Goal: Information Seeking & Learning: Check status

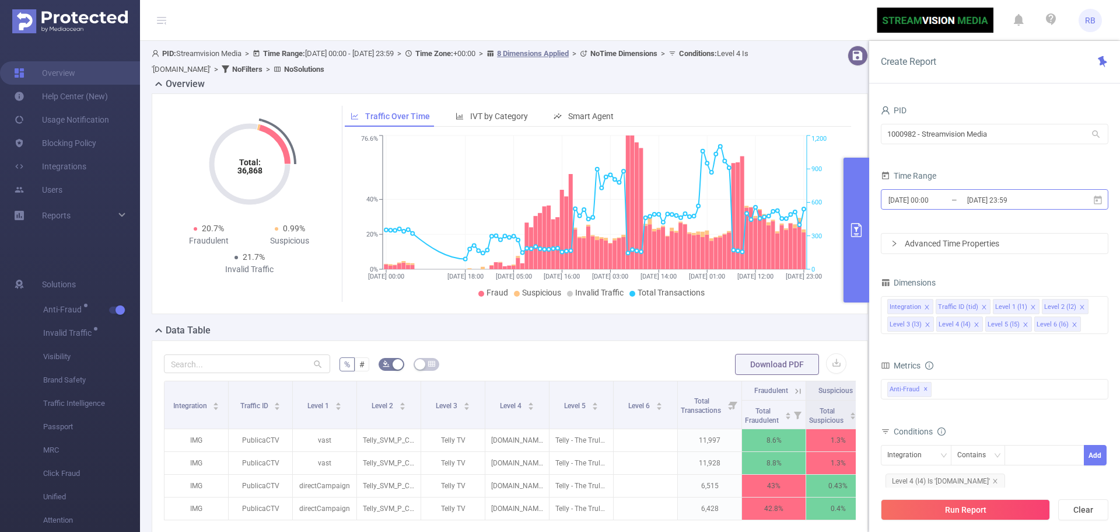
click at [955, 204] on input "2025-07-17 00:00" at bounding box center [934, 200] width 95 height 16
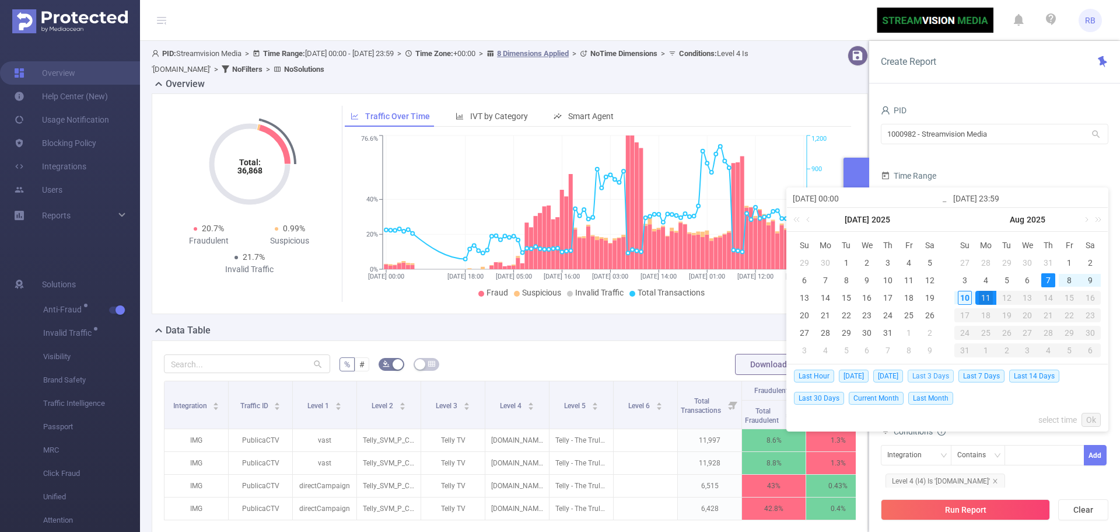
click at [949, 375] on span "Last 3 Days" at bounding box center [931, 375] width 46 height 13
type input "2025-08-07 00:00"
type input "2025-08-10 23:59"
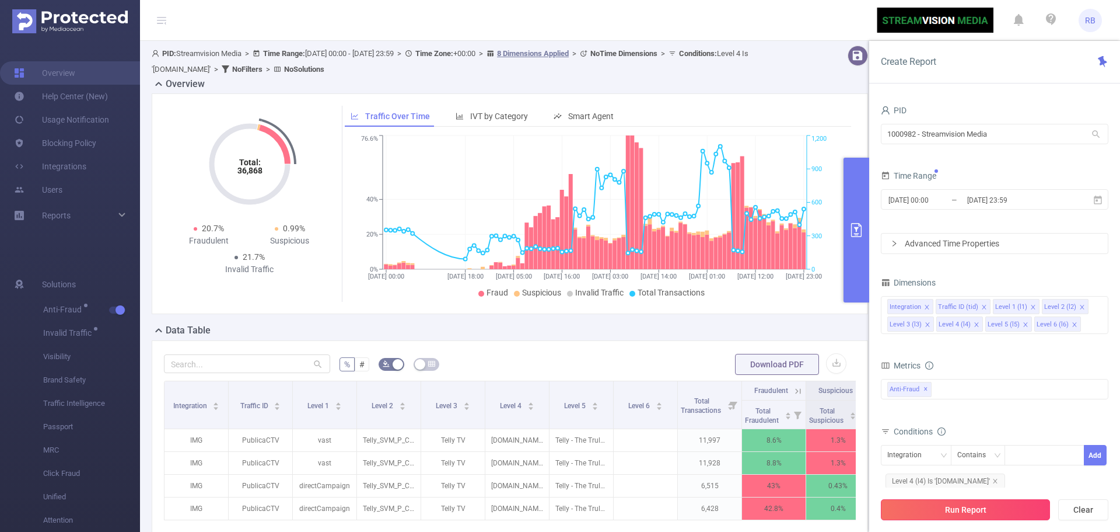
click at [959, 510] on button "Run Report" at bounding box center [965, 509] width 169 height 21
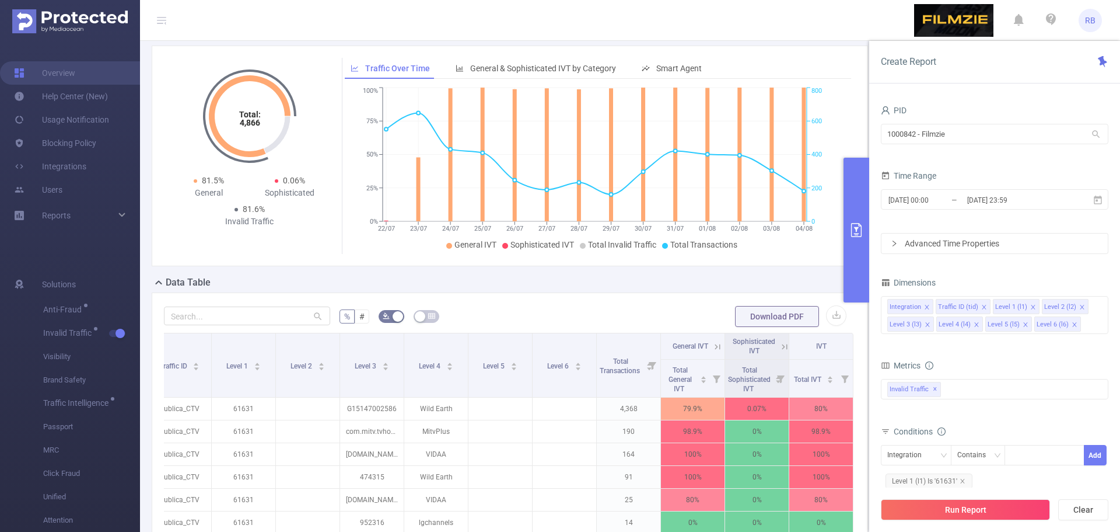
scroll to position [117, 0]
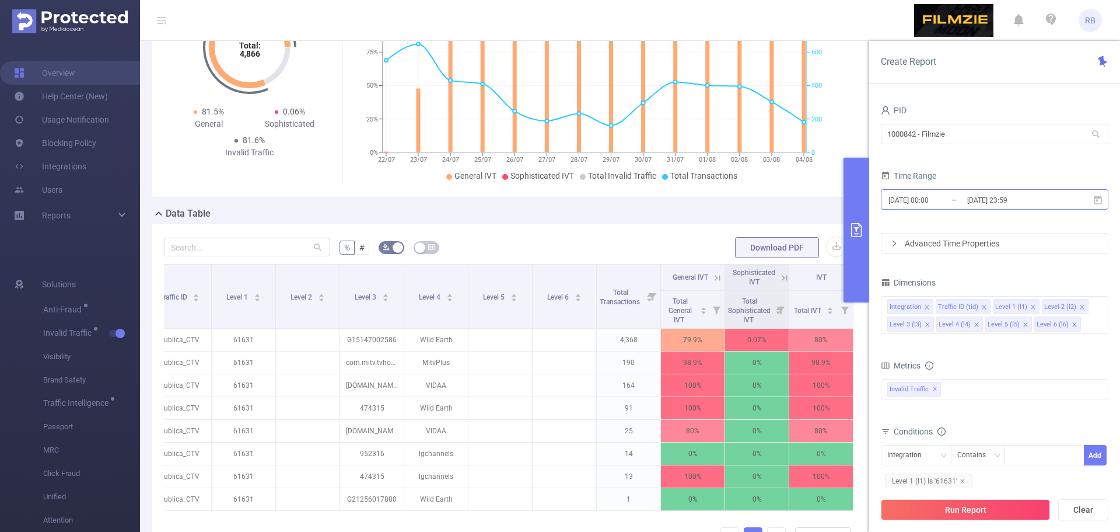
click at [946, 200] on input "2025-07-22 00:00" at bounding box center [934, 200] width 95 height 16
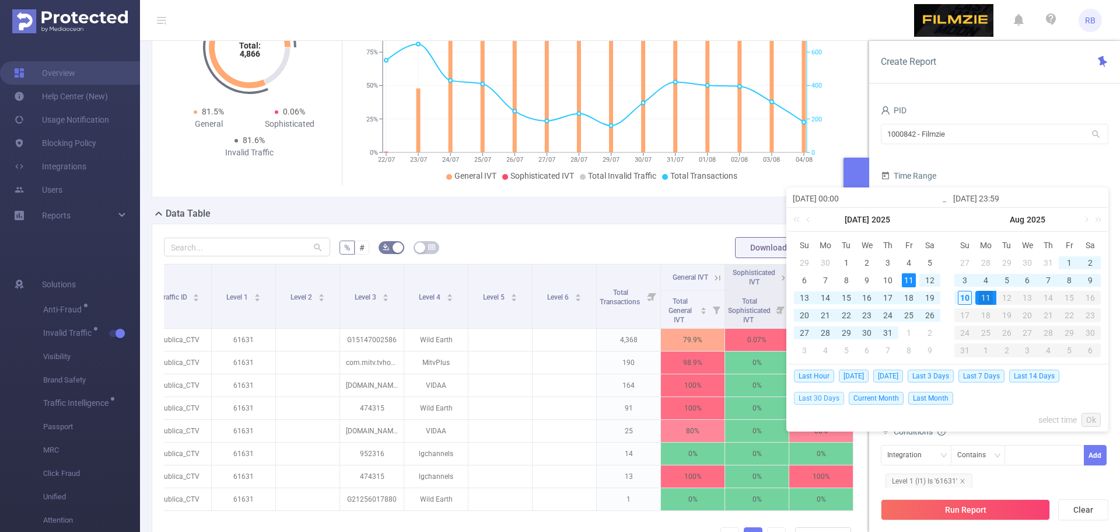
click at [823, 400] on span "Last 30 Days" at bounding box center [819, 397] width 50 height 13
type input "2025-07-11 00:00"
type input "2025-08-10 23:59"
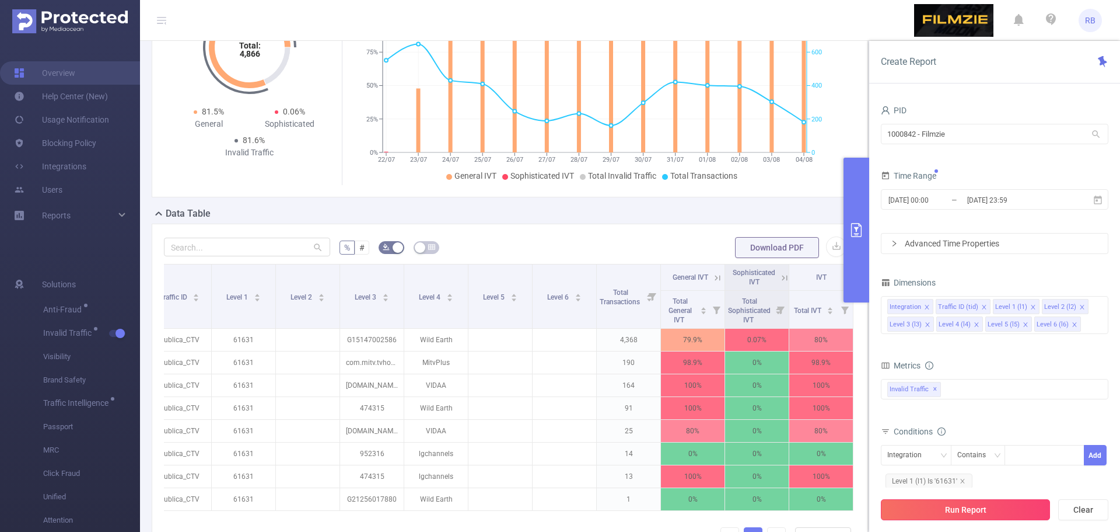
click at [948, 512] on button "Run Report" at bounding box center [965, 509] width 169 height 21
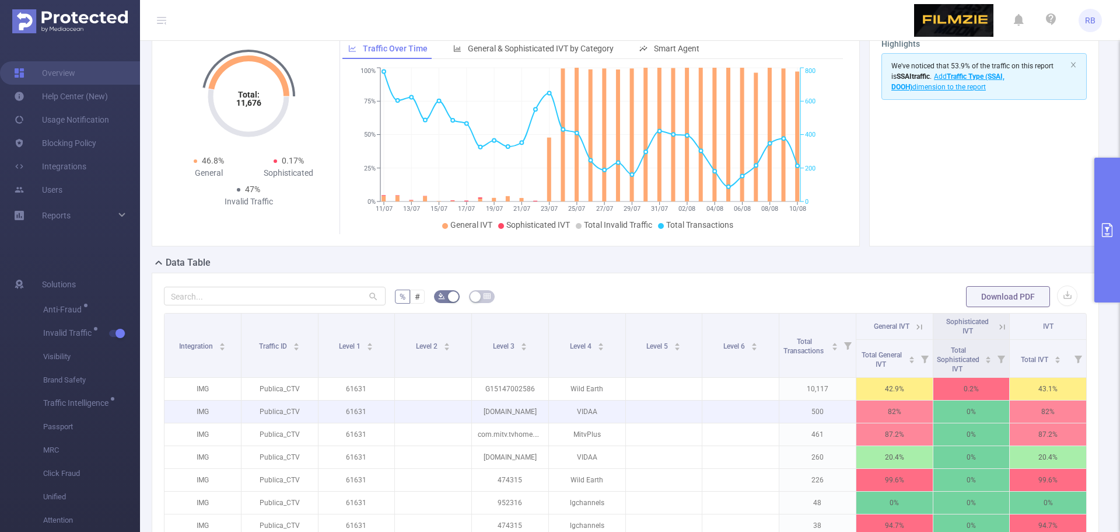
scroll to position [175, 0]
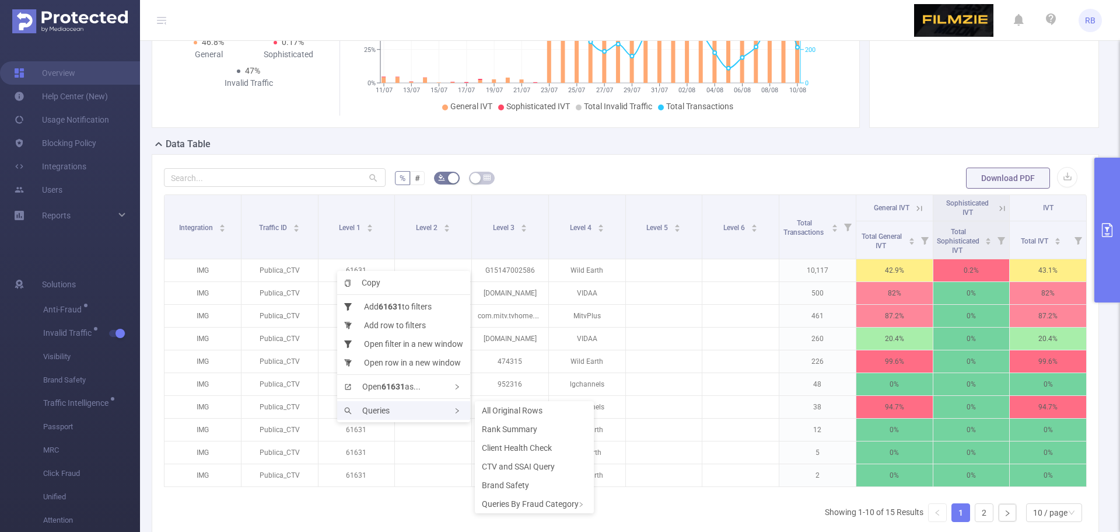
click at [380, 410] on span "Queries" at bounding box center [367, 409] width 46 height 9
click at [418, 405] on div "Queries" at bounding box center [403, 410] width 133 height 19
click at [528, 429] on span "Rank Summary" at bounding box center [509, 428] width 55 height 9
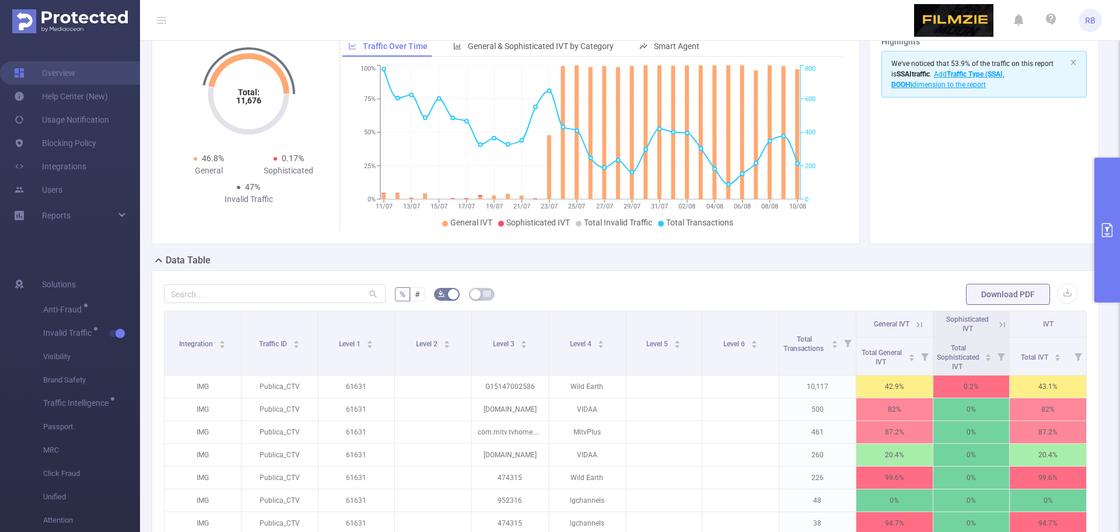
scroll to position [58, 0]
